Goal: Task Accomplishment & Management: Use online tool/utility

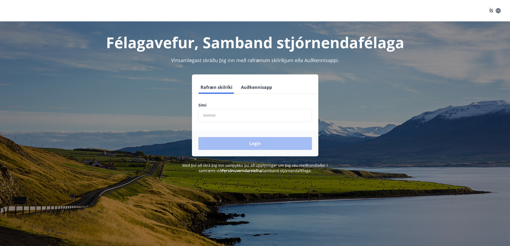
click at [226, 117] on input "phone" at bounding box center [254, 115] width 113 height 13
type input "********"
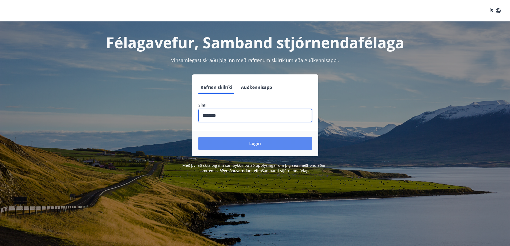
click at [260, 142] on button "Login" at bounding box center [254, 143] width 113 height 13
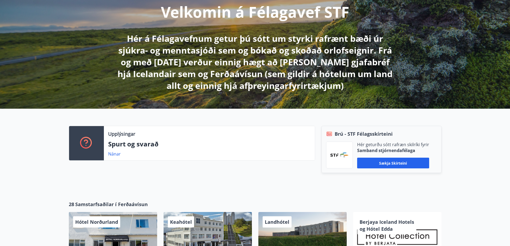
scroll to position [80, 0]
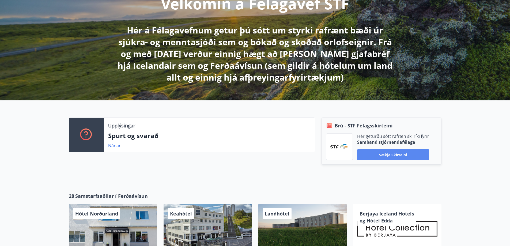
click at [393, 151] on button "Sækja skírteini" at bounding box center [393, 154] width 72 height 11
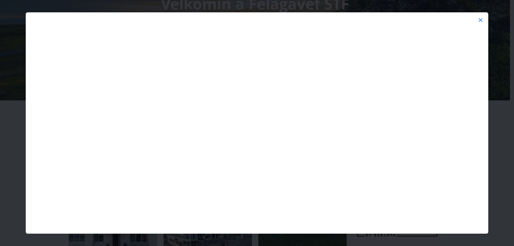
click at [481, 20] on icon at bounding box center [480, 20] width 4 height 4
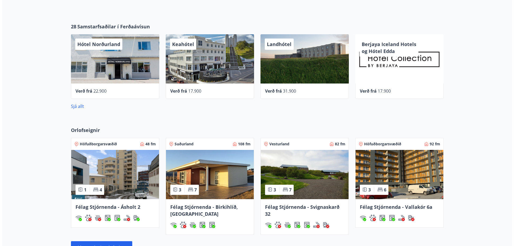
scroll to position [241, 0]
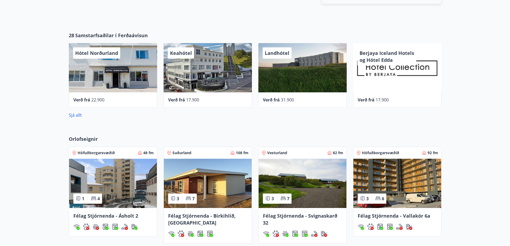
click at [225, 69] on div "Keahótel" at bounding box center [207, 67] width 88 height 49
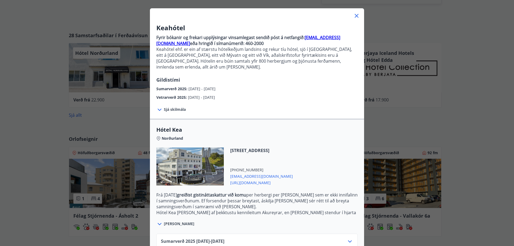
scroll to position [0, 0]
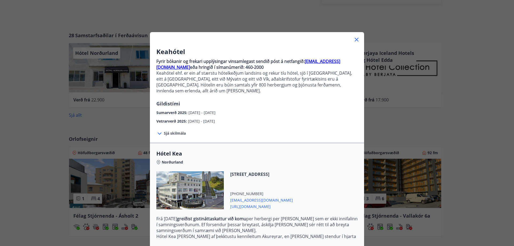
click at [173, 131] on span "Sjá skilmála" at bounding box center [175, 133] width 22 height 5
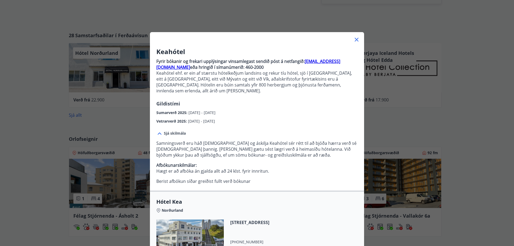
click at [355, 39] on icon at bounding box center [356, 39] width 6 height 6
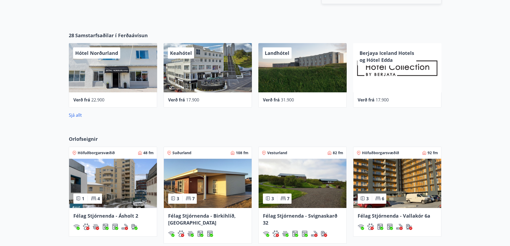
click at [296, 64] on div "Landhótel" at bounding box center [302, 67] width 88 height 49
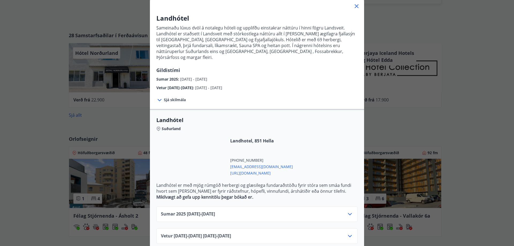
scroll to position [36, 0]
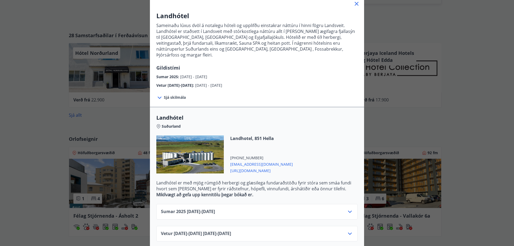
click at [347, 208] on icon at bounding box center [350, 211] width 6 height 6
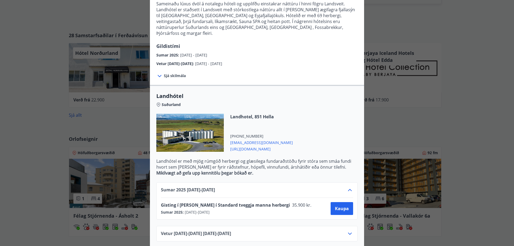
click at [347, 230] on icon at bounding box center [350, 233] width 6 height 6
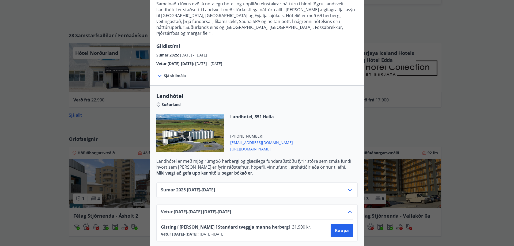
click at [443, 37] on div "Landhótel Sameinaðu lúxus dvöl á notalegu hóteli og upplifðu einstakrar náttúru…" at bounding box center [257, 65] width 514 height 246
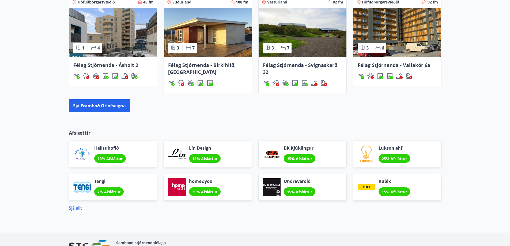
scroll to position [401, 0]
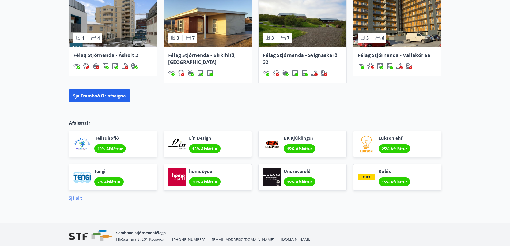
click at [78, 199] on link "Sjá allt" at bounding box center [75, 198] width 13 height 6
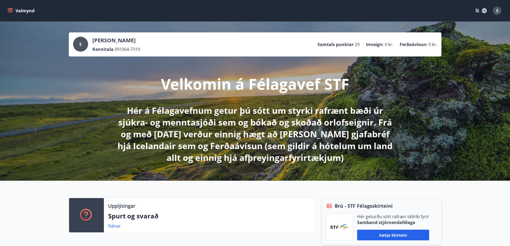
click at [11, 7] on button "Valmynd" at bounding box center [21, 11] width 30 height 10
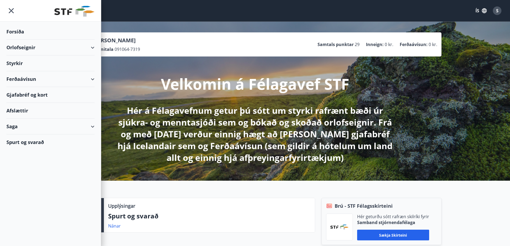
click at [69, 78] on div "Ferðaávísun" at bounding box center [50, 79] width 88 height 16
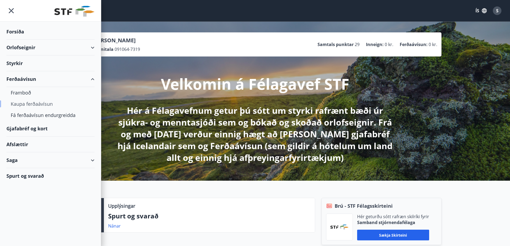
click at [45, 103] on div "Kaupa ferðaávísun" at bounding box center [50, 103] width 79 height 11
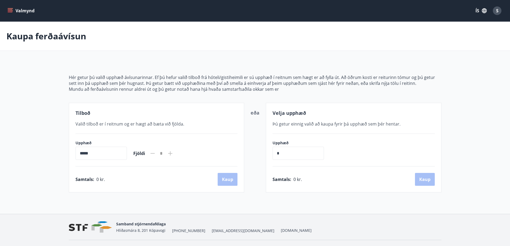
click at [172, 153] on icon at bounding box center [170, 153] width 4 height 4
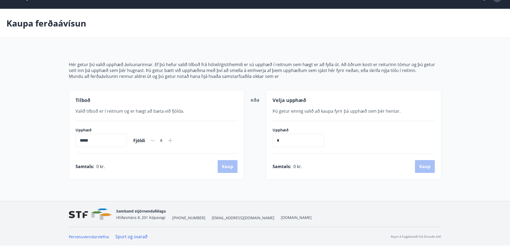
click at [112, 140] on input "*****" at bounding box center [100, 140] width 51 height 13
click at [155, 141] on icon at bounding box center [152, 140] width 4 height 1
click at [173, 139] on icon at bounding box center [170, 140] width 6 height 6
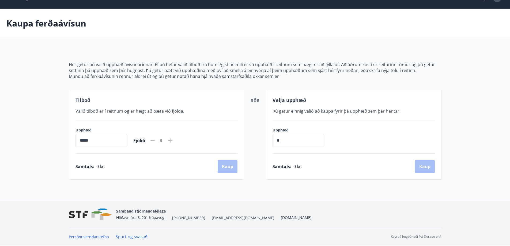
click at [105, 165] on div "Samtals : 0 kr. [GEOGRAPHIC_DATA]" at bounding box center [156, 166] width 162 height 13
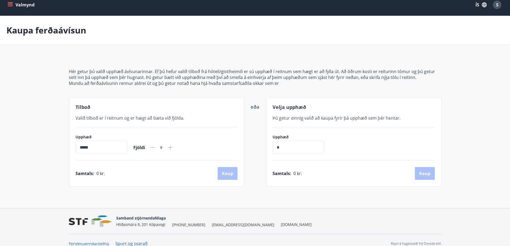
scroll to position [0, 0]
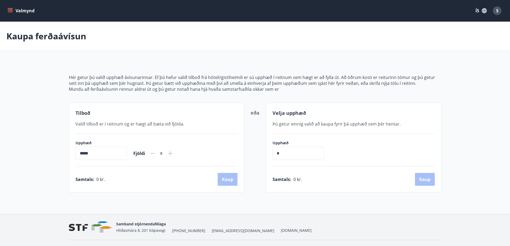
click at [8, 10] on icon "menu" at bounding box center [10, 9] width 5 height 1
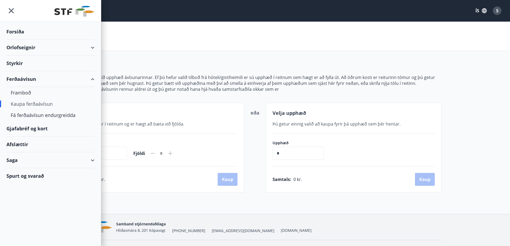
click at [89, 158] on div "Saga" at bounding box center [50, 160] width 88 height 16
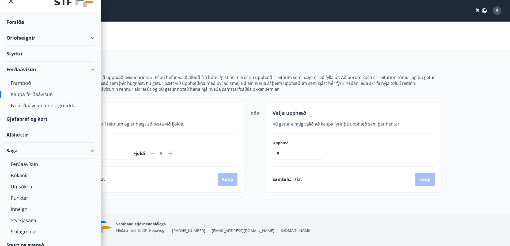
scroll to position [16, 0]
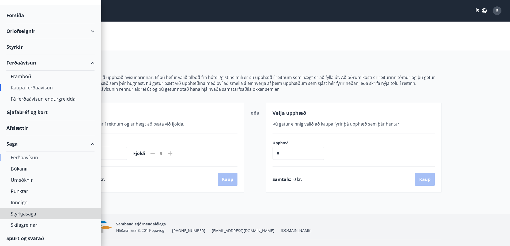
drag, startPoint x: 22, startPoint y: 223, endPoint x: 15, endPoint y: 158, distance: 65.7
click at [15, 158] on div "Ferðaávísun" at bounding box center [50, 157] width 79 height 11
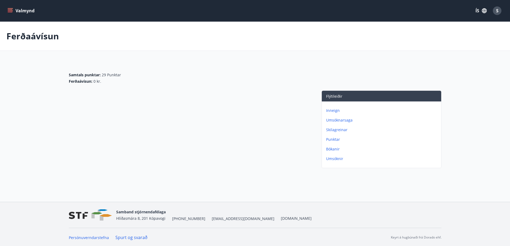
click at [101, 73] on div "Samtals punktar : 29 Punktar" at bounding box center [255, 74] width 372 height 5
click at [10, 9] on icon "menu" at bounding box center [11, 8] width 6 height 1
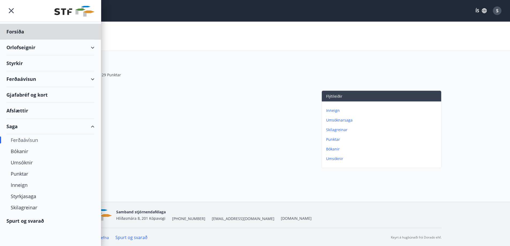
click at [13, 61] on div "Styrkir" at bounding box center [50, 63] width 88 height 16
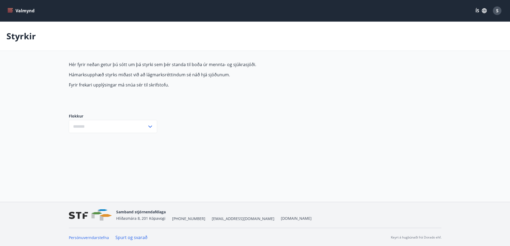
type input "***"
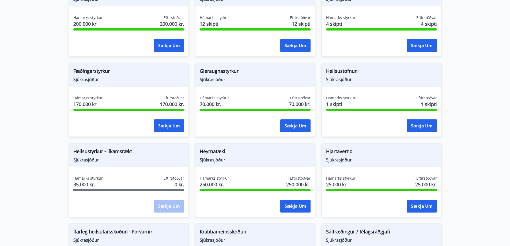
scroll to position [214, 0]
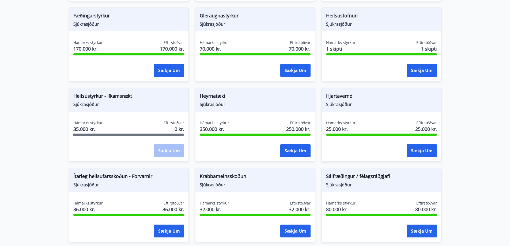
click at [121, 97] on span "Heilsustyrkur - líkamsrækt" at bounding box center [128, 96] width 111 height 9
click at [99, 121] on span "Hámarks styrkur" at bounding box center [87, 122] width 29 height 5
click at [169, 148] on div "Sækja um" at bounding box center [169, 150] width 30 height 13
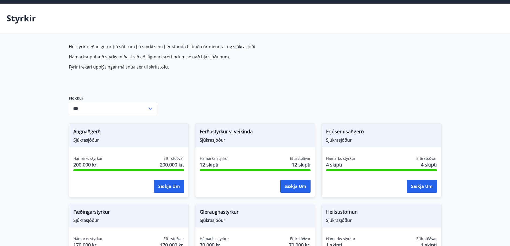
scroll to position [0, 0]
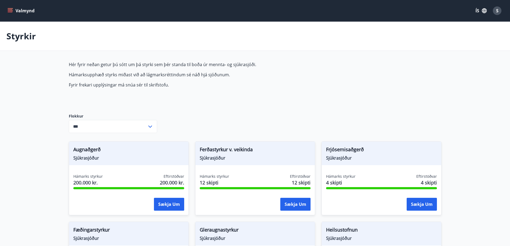
click at [13, 9] on icon "menu" at bounding box center [9, 10] width 5 height 5
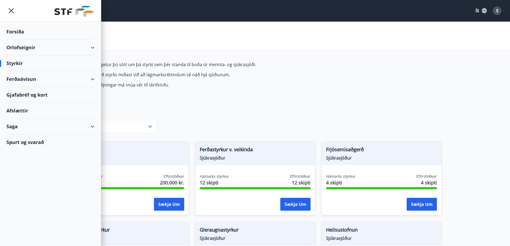
click at [86, 45] on div "Orlofseignir" at bounding box center [50, 48] width 88 height 16
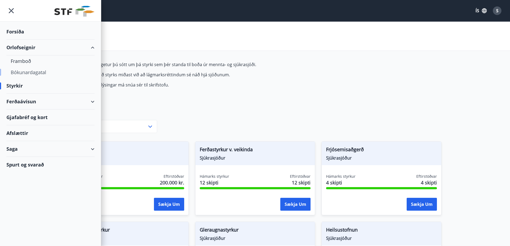
click at [35, 73] on div "Bókunardagatal" at bounding box center [50, 72] width 79 height 11
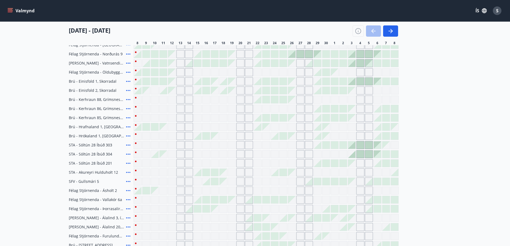
scroll to position [27, 0]
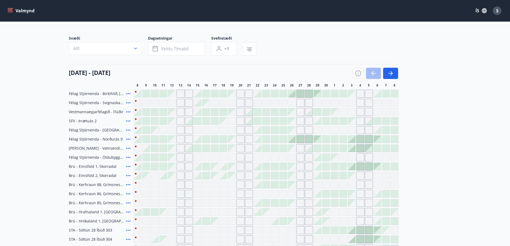
click at [147, 94] on div at bounding box center [145, 93] width 7 height 7
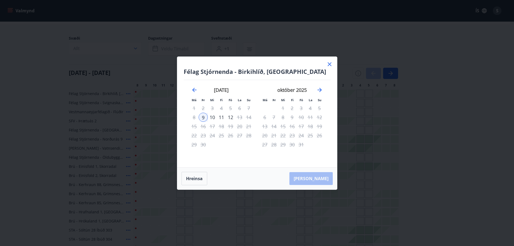
click at [329, 62] on icon at bounding box center [329, 64] width 6 height 6
click at [328, 62] on div "Svæði Allt Dagsetningar Veldu tímabil Svefnstæði +1 [DATE] - [DATE] 8 9 10 11 1…" at bounding box center [255, 190] width 372 height 308
